Goal: Check status: Verify the current state of an ongoing process or item

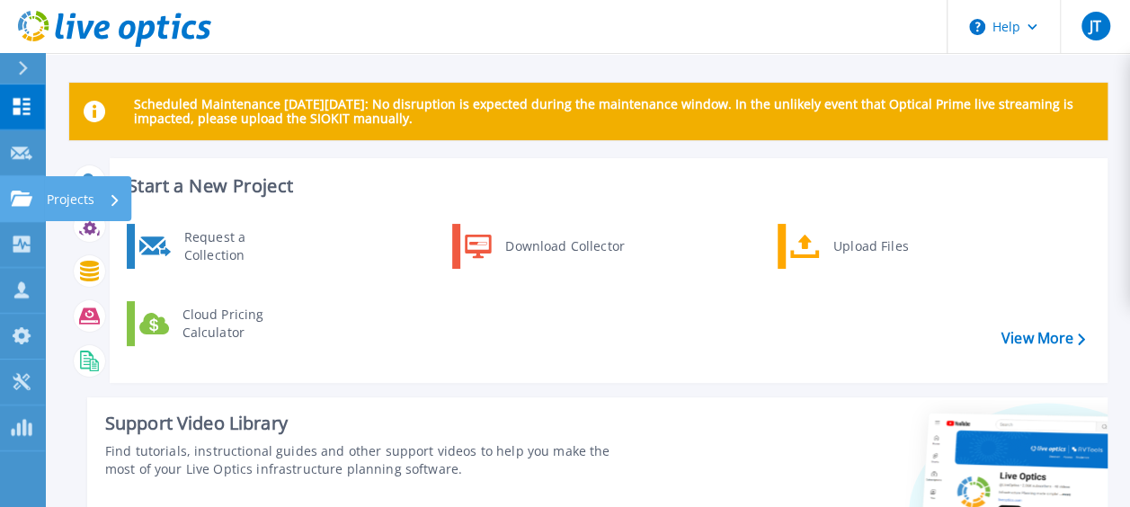
click at [25, 192] on icon at bounding box center [22, 198] width 22 height 15
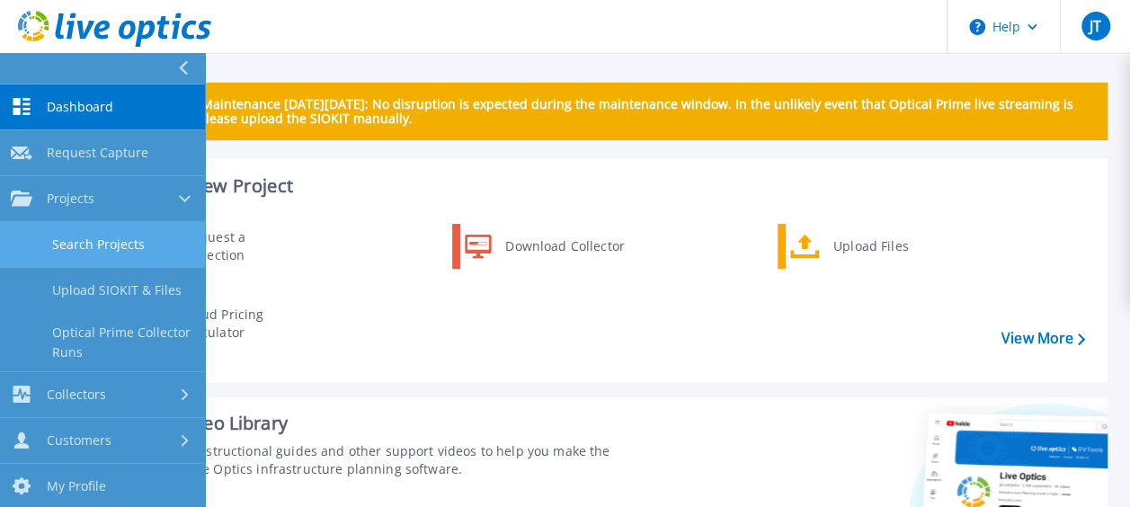
click at [104, 229] on link "Search Projects" at bounding box center [102, 245] width 205 height 46
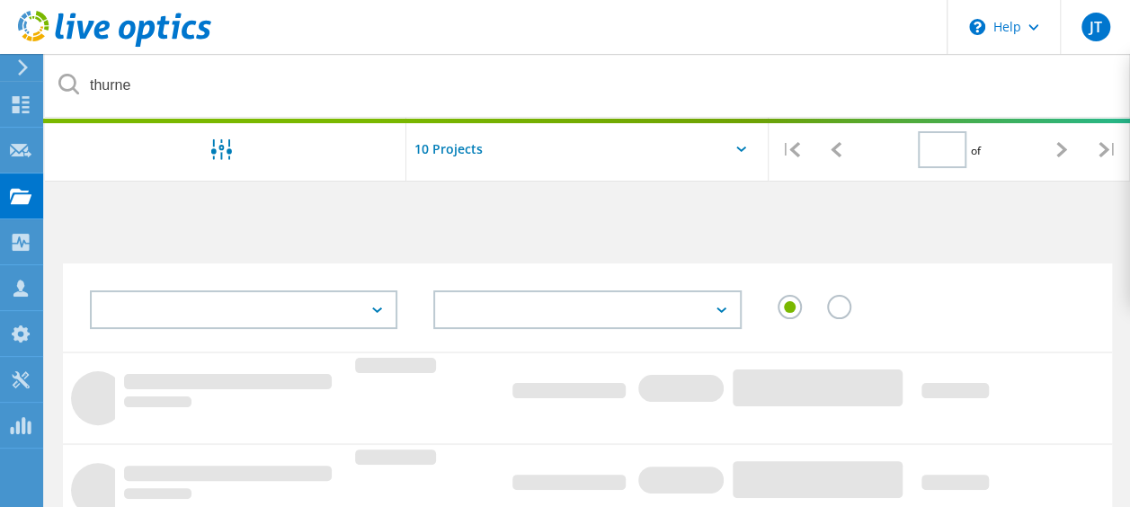
type input "1"
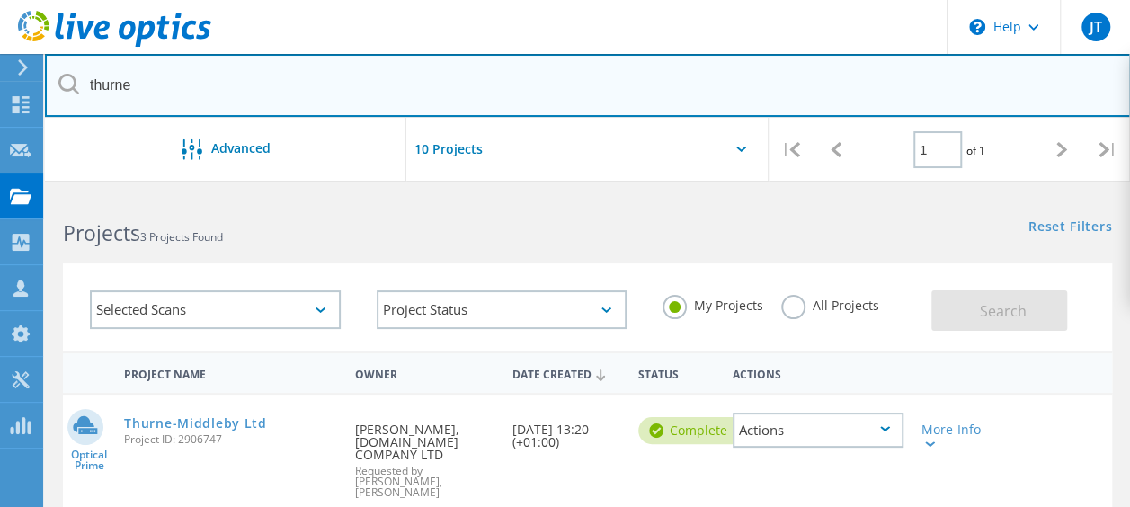
drag, startPoint x: 198, startPoint y: 90, endPoint x: 90, endPoint y: 90, distance: 107.9
click at [90, 90] on input "thurne" at bounding box center [588, 85] width 1086 height 63
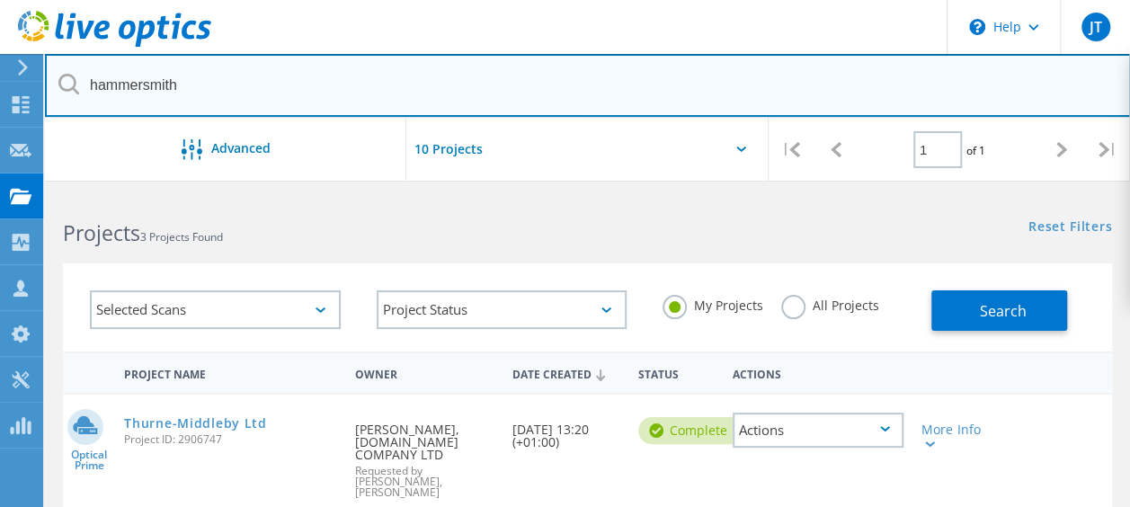
type input "hammersmith"
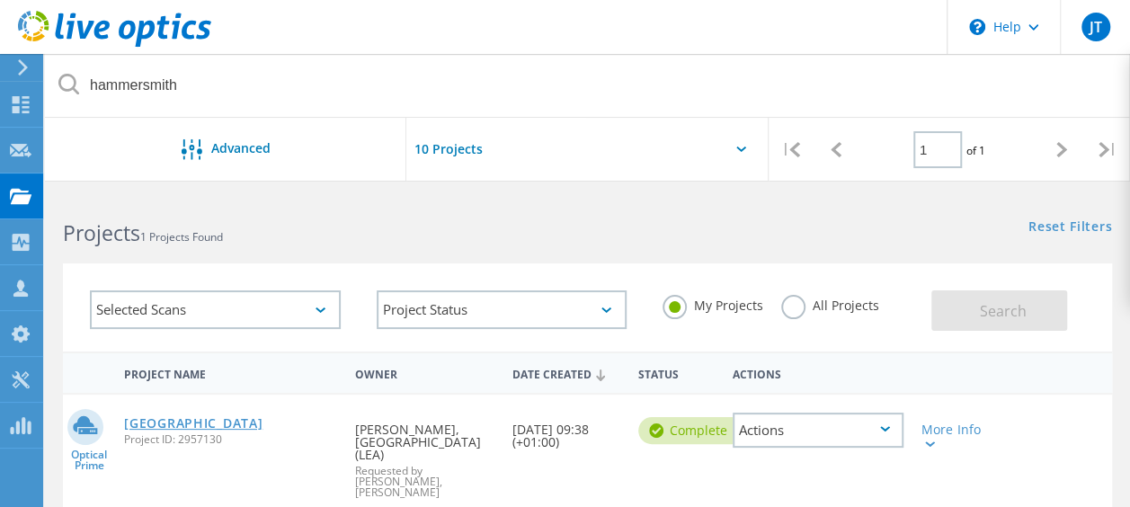
click at [200, 430] on link "Hammersmith Academy" at bounding box center [193, 423] width 138 height 13
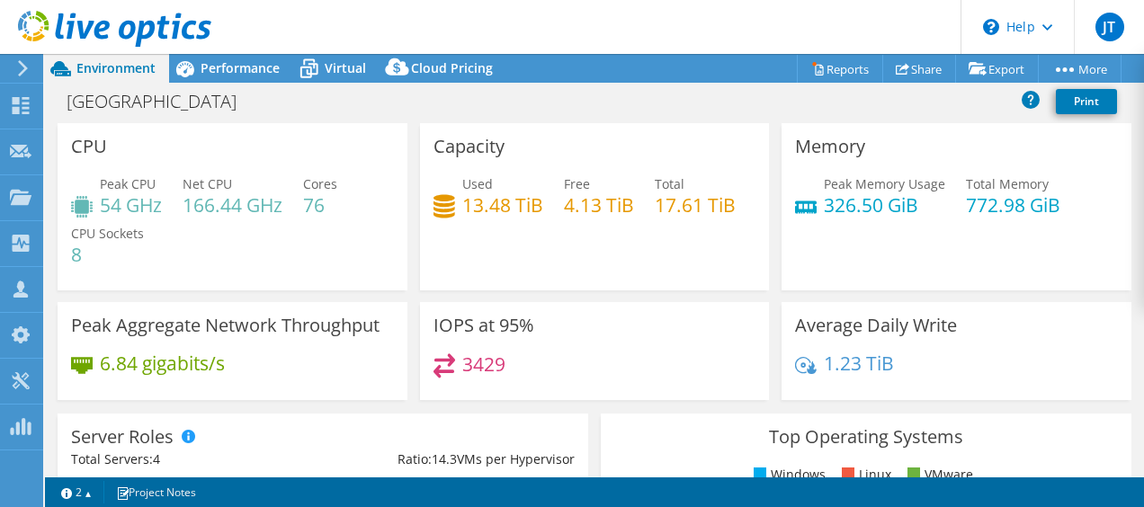
select select "EULondon"
select select "GBP"
click at [325, 68] on span "Virtual" at bounding box center [345, 67] width 41 height 17
